Goal: Task Accomplishment & Management: Manage account settings

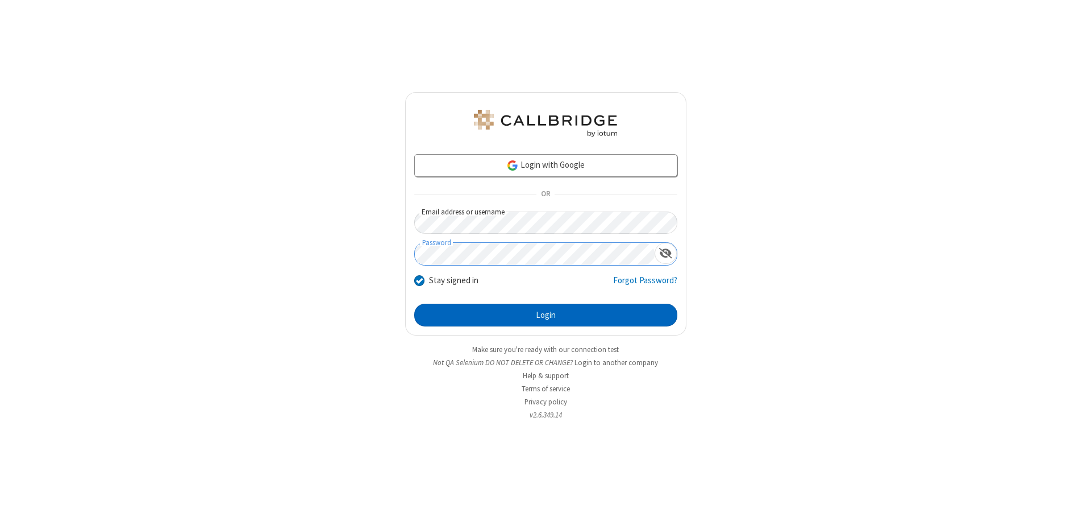
click at [546, 315] on button "Login" at bounding box center [545, 314] width 263 height 23
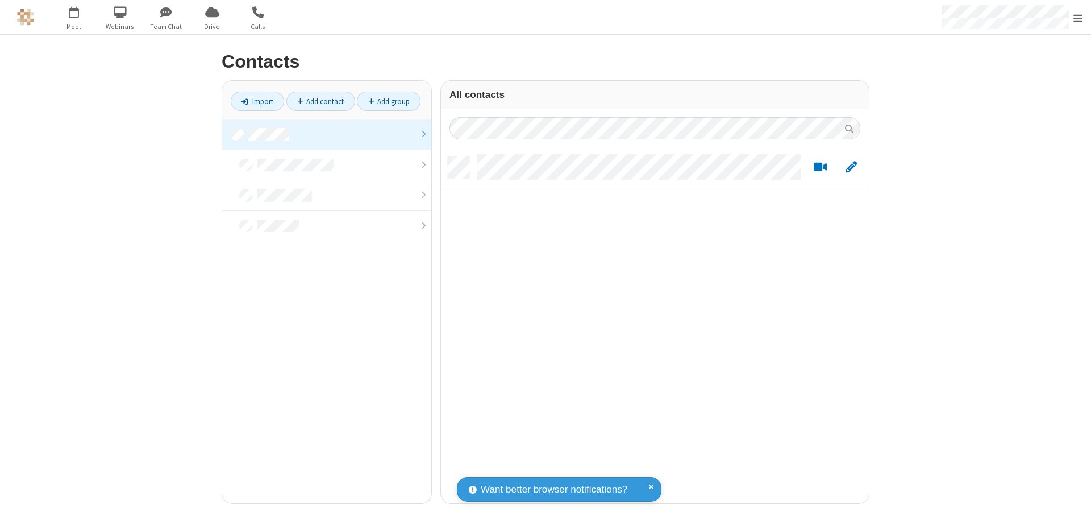
scroll to position [347, 419]
click at [327, 134] on link at bounding box center [326, 134] width 209 height 31
click at [320, 101] on link "Add contact" at bounding box center [320, 100] width 69 height 19
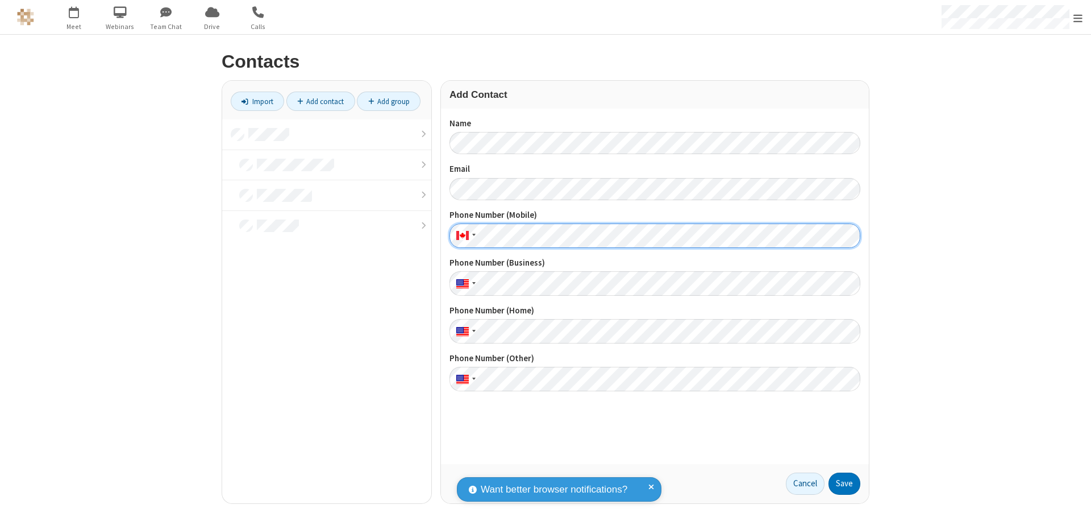
click at [844, 483] on button "Save" at bounding box center [844, 483] width 32 height 23
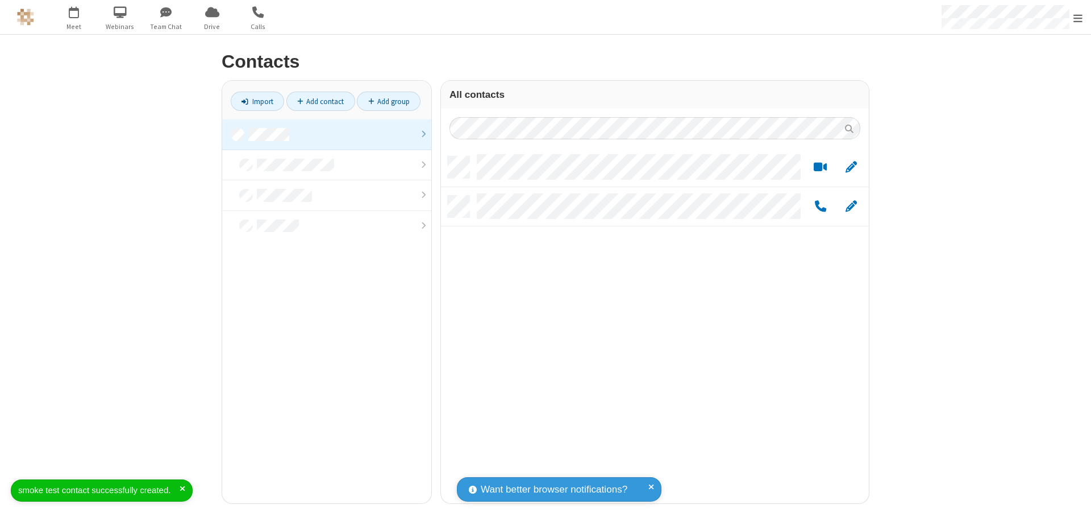
scroll to position [347, 419]
